Goal: Transaction & Acquisition: Purchase product/service

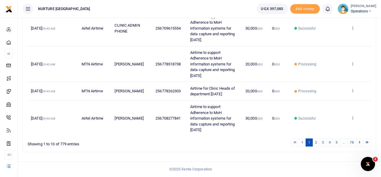
scroll to position [245, 0]
click at [316, 141] on link "2" at bounding box center [315, 143] width 7 height 8
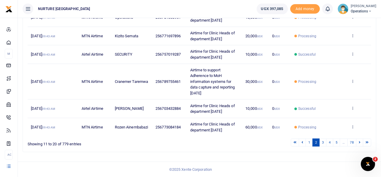
scroll to position [239, 0]
click at [325, 143] on link "3" at bounding box center [322, 143] width 7 height 8
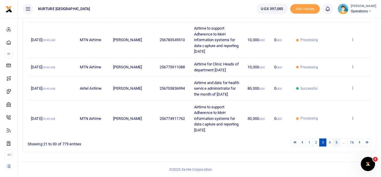
scroll to position [297, 0]
click at [329, 144] on link "4" at bounding box center [329, 143] width 7 height 8
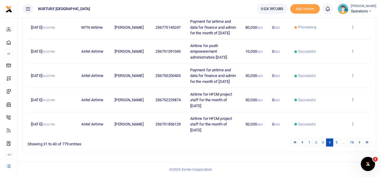
scroll to position [257, 0]
click at [310, 141] on link "1" at bounding box center [309, 143] width 7 height 8
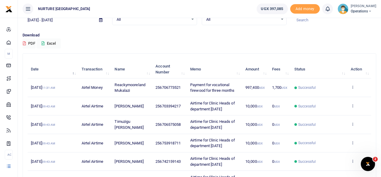
scroll to position [0, 0]
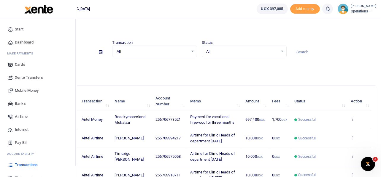
click at [26, 90] on span "Mobile Money" at bounding box center [27, 91] width 24 height 6
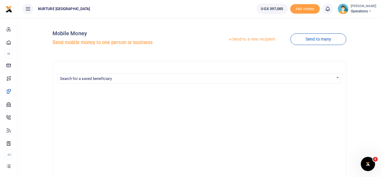
click at [244, 38] on link "Send to a new recipient" at bounding box center [251, 39] width 77 height 11
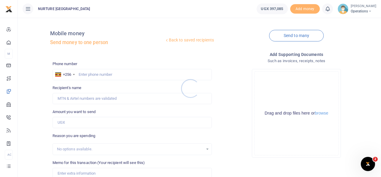
click at [125, 74] on div at bounding box center [190, 88] width 381 height 177
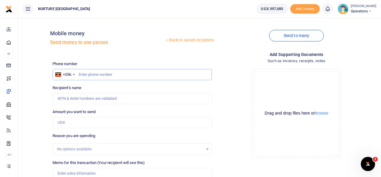
click at [107, 77] on input "text" at bounding box center [133, 74] width 160 height 11
paste input "256701107674"
type input "256701107674"
click at [85, 122] on input "Amount you want to send" at bounding box center [133, 122] width 160 height 11
type input "Catherine Nakalinzi"
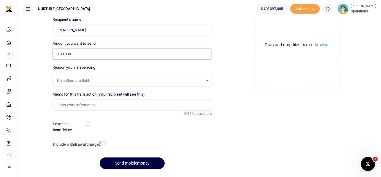
scroll to position [85, 0]
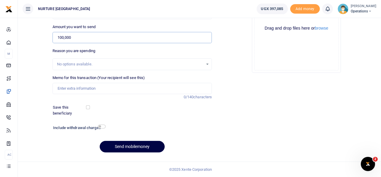
type input "100,000"
click at [108, 87] on input "Memo for this transaction (Your recipient will see this)" at bounding box center [133, 88] width 160 height 11
click at [88, 88] on input "Data for CEO April 2025" at bounding box center [133, 88] width 160 height 11
type input "Data for CEO September 2025"
click at [137, 146] on button "Send mobilemoney" at bounding box center [132, 147] width 65 height 12
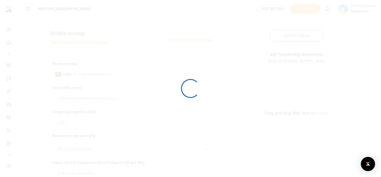
scroll to position [85, 0]
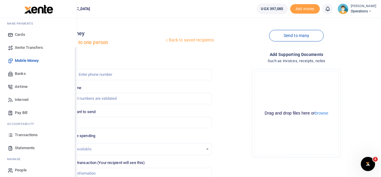
scroll to position [34, 0]
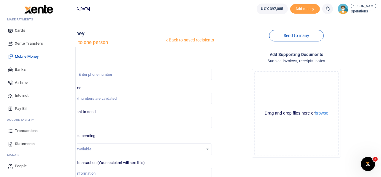
click at [25, 132] on span "Transactions" at bounding box center [26, 131] width 23 height 6
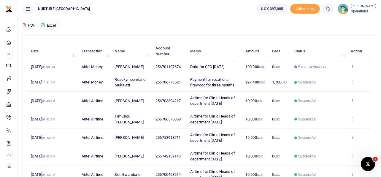
scroll to position [20, 0]
